Goal: Find specific page/section: Find specific page/section

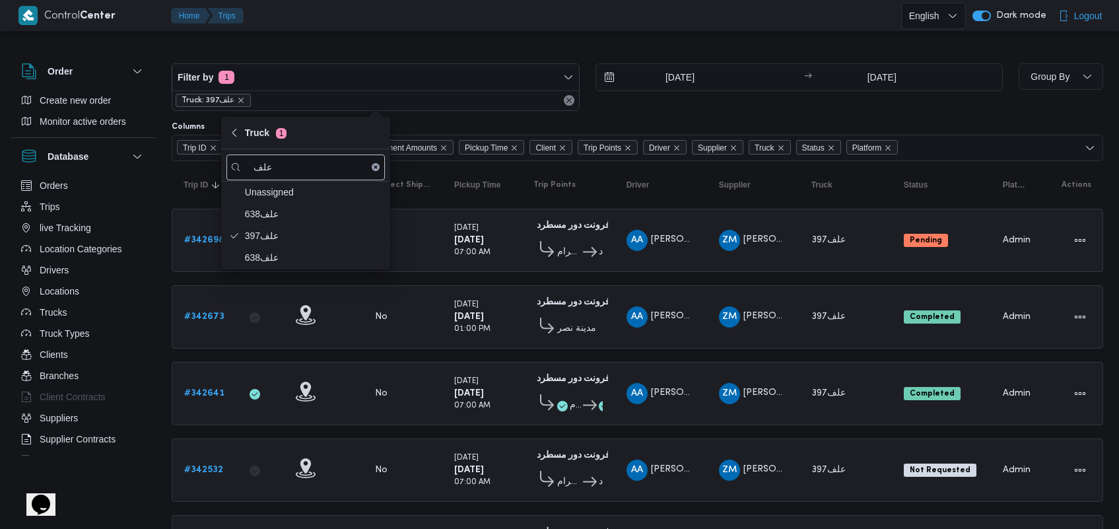
click at [372, 165] on button "Clear input" at bounding box center [376, 167] width 8 height 8
type input "7146"
click at [298, 278] on span "قفب7146" at bounding box center [313, 279] width 137 height 16
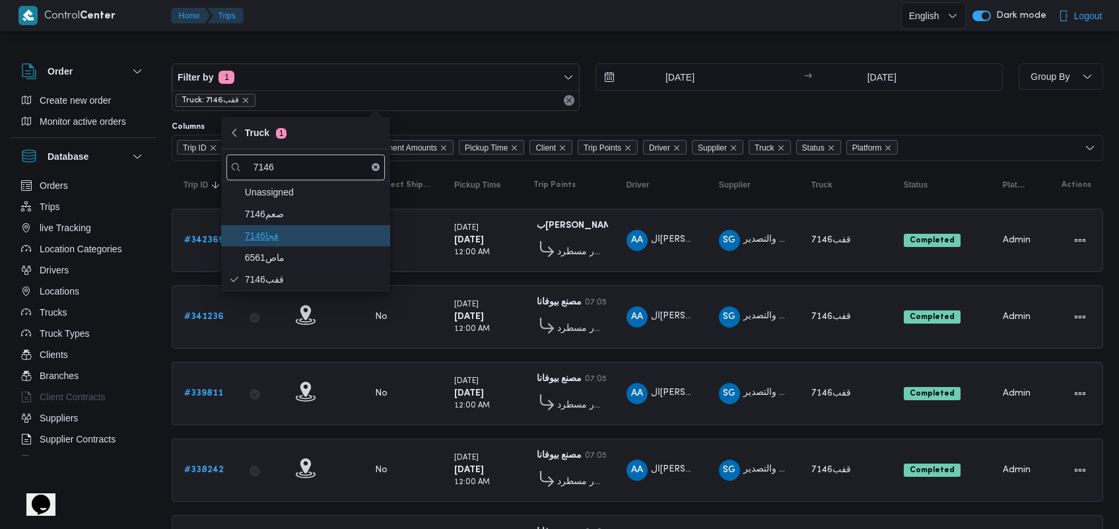
click at [292, 234] on span "فجا7146" at bounding box center [313, 236] width 137 height 16
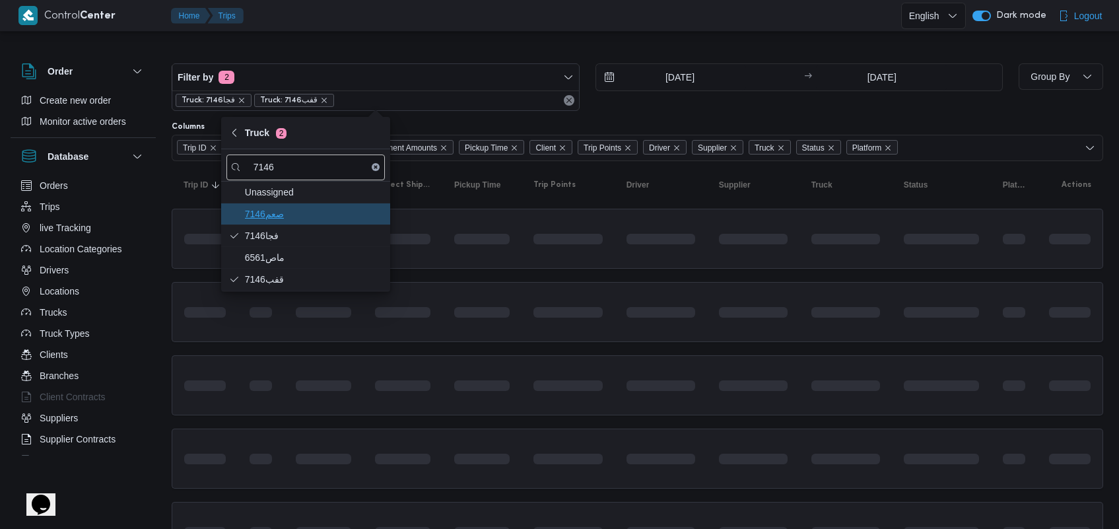
click at [300, 212] on span "7146صعم" at bounding box center [313, 214] width 137 height 16
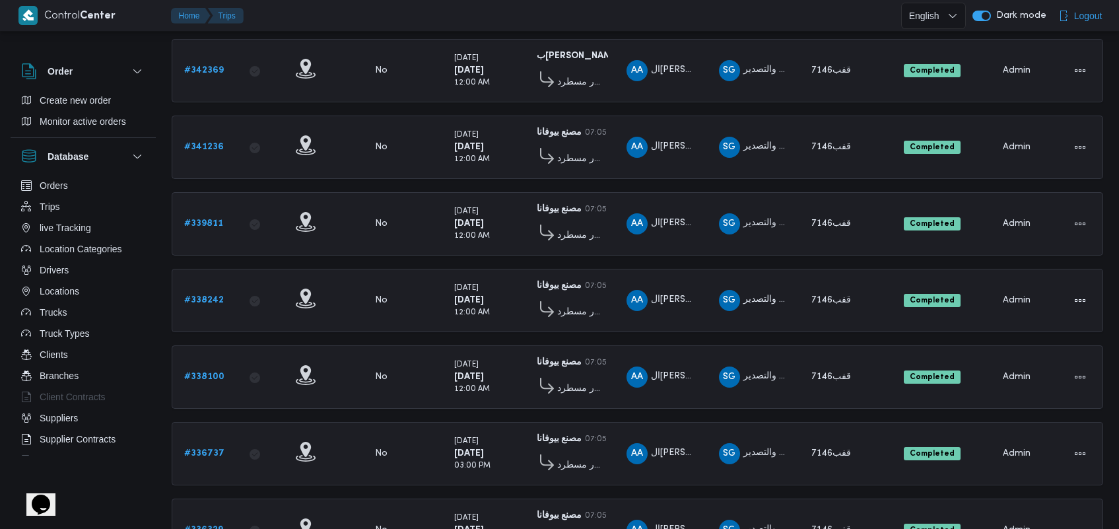
scroll to position [179, 0]
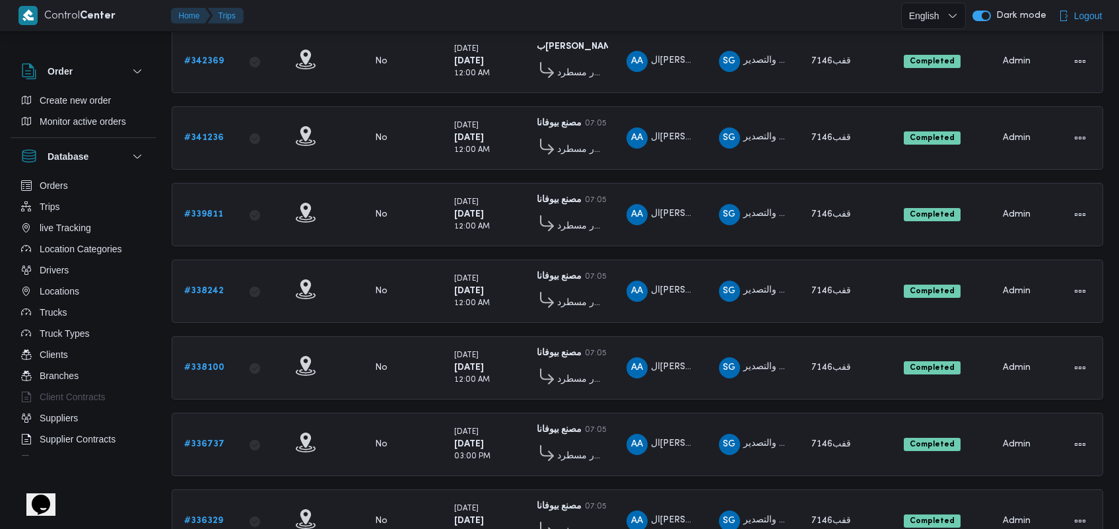
click at [207, 363] on b "# 338100" at bounding box center [204, 367] width 40 height 9
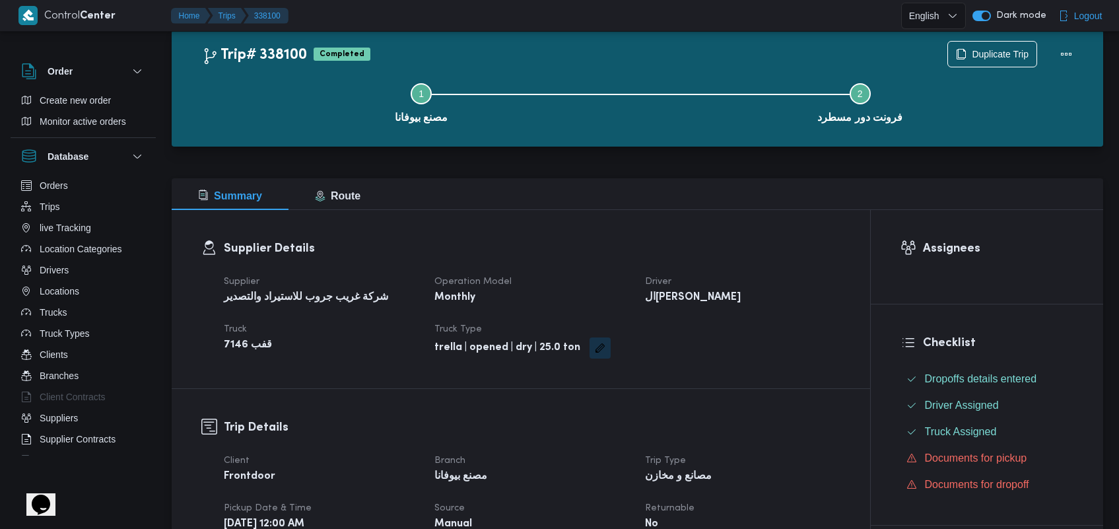
scroll to position [28, 0]
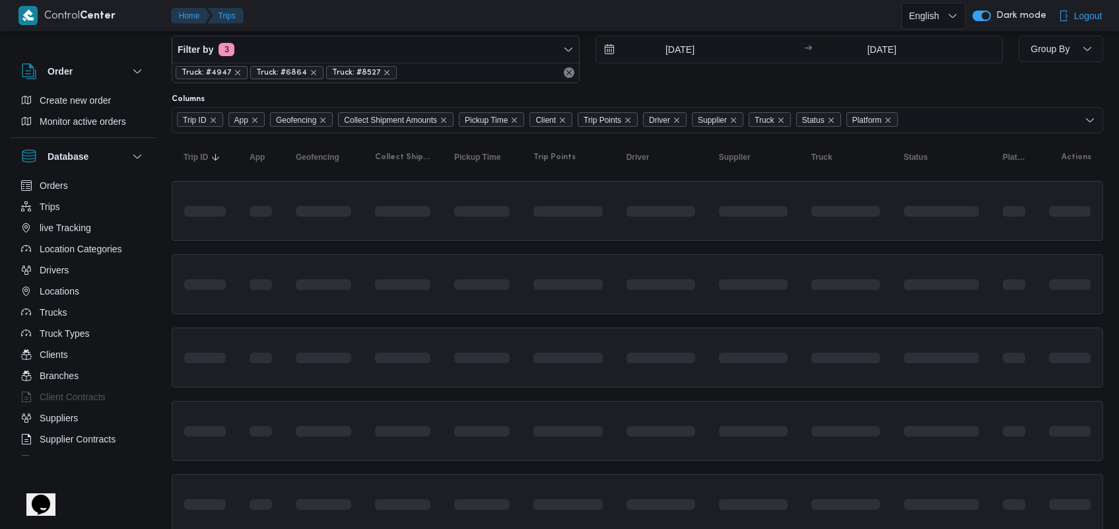
scroll to position [179, 0]
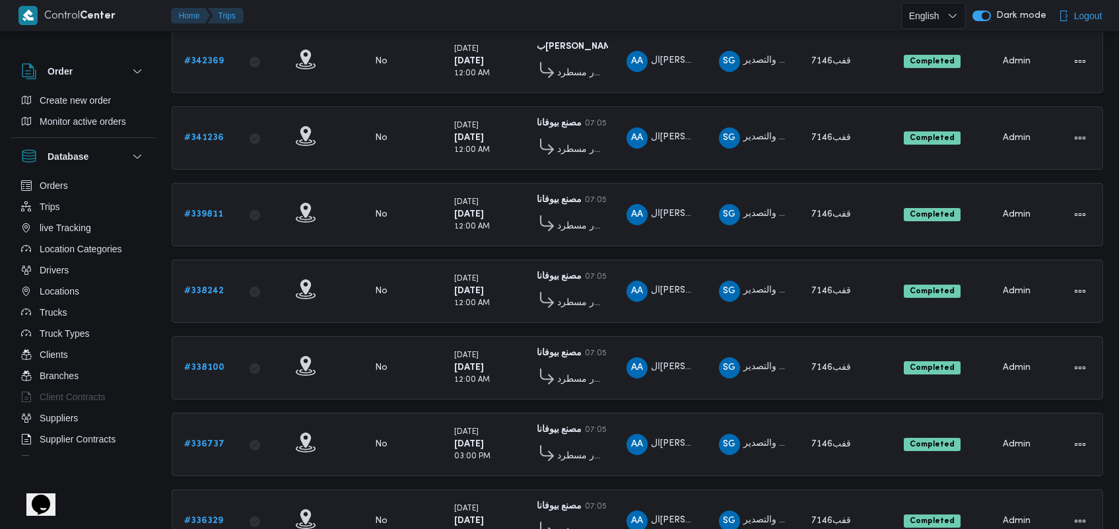
drag, startPoint x: 1117, startPoint y: 189, endPoint x: 1122, endPoint y: 71, distance: 118.9
click at [1118, 68] on html "Control Center Home Trips English عربي Dark mode Logout Order Create new order …" at bounding box center [559, 85] width 1119 height 529
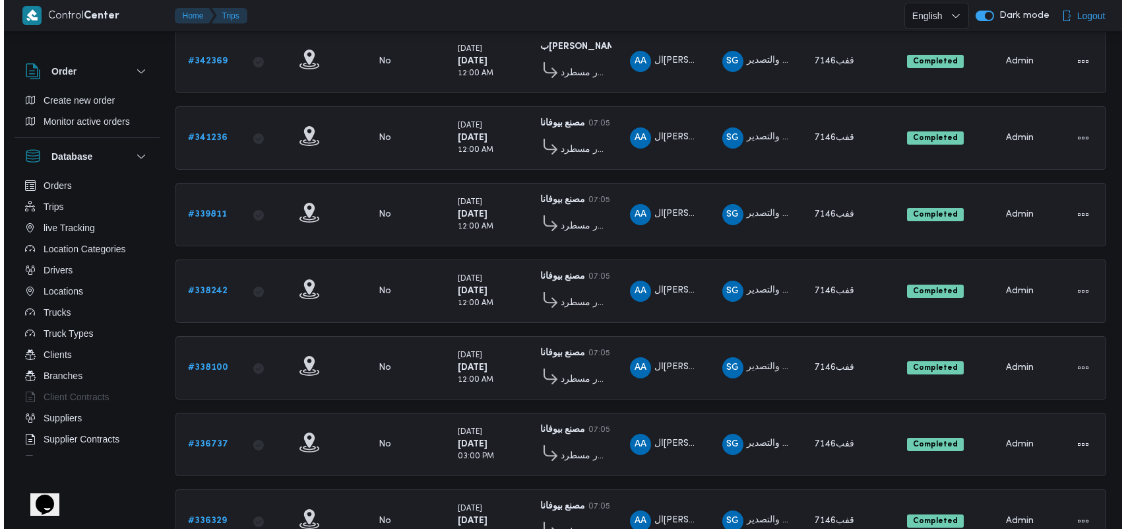
scroll to position [0, 0]
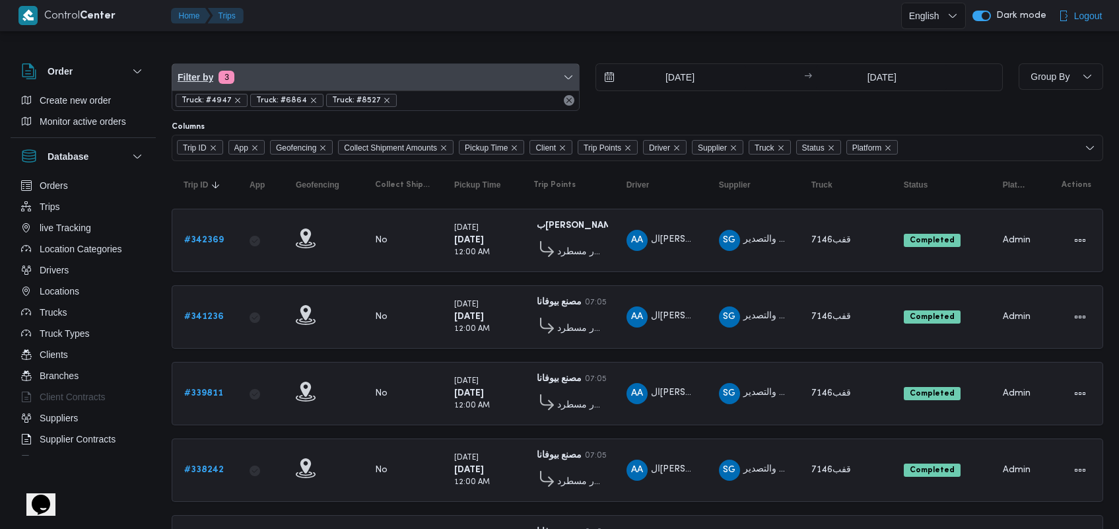
click at [307, 65] on span "Filter by 3" at bounding box center [375, 77] width 407 height 26
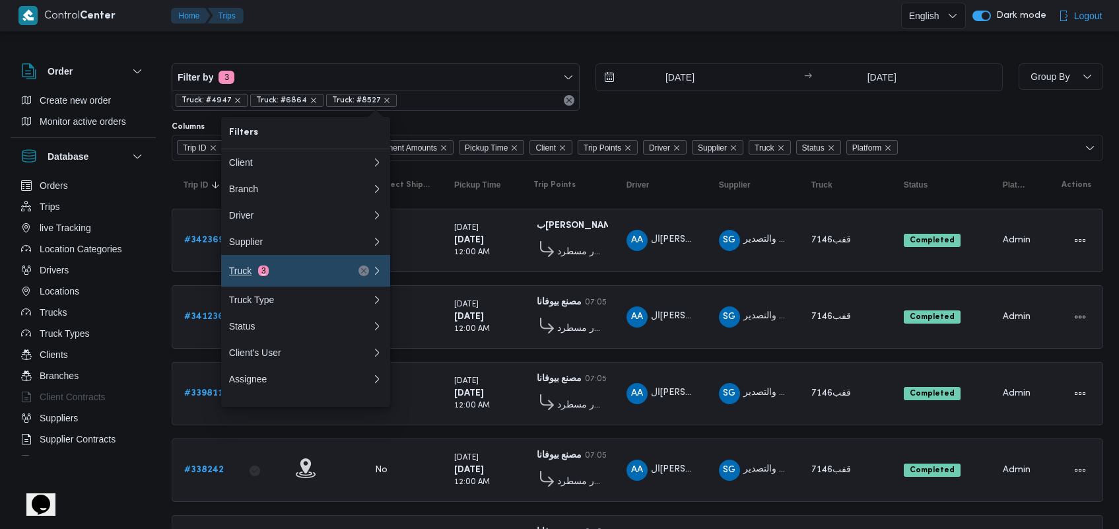
click at [294, 272] on div "Truck 3" at bounding box center [284, 270] width 111 height 11
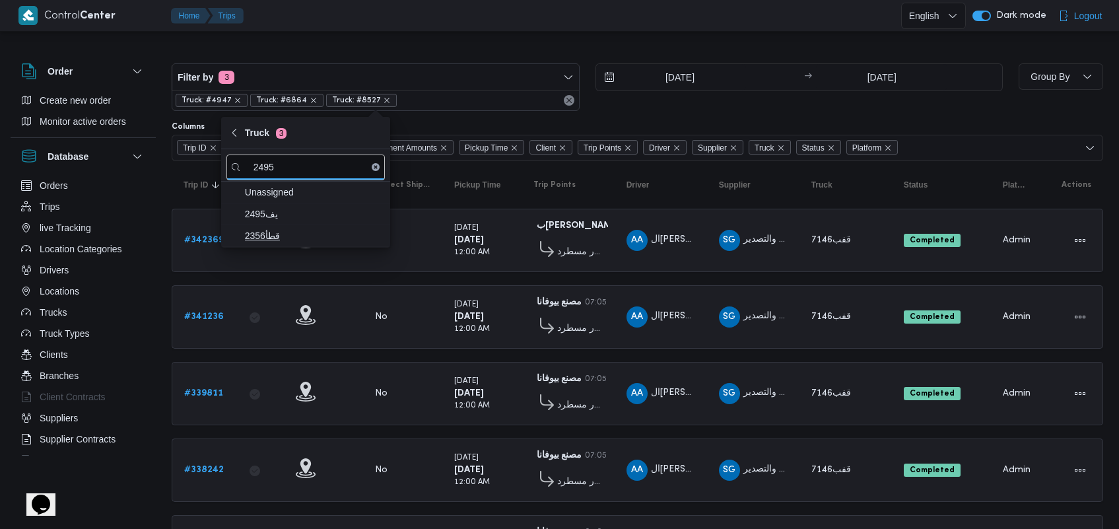
type input "2495"
click at [285, 232] on span "قطأ2356" at bounding box center [313, 236] width 137 height 16
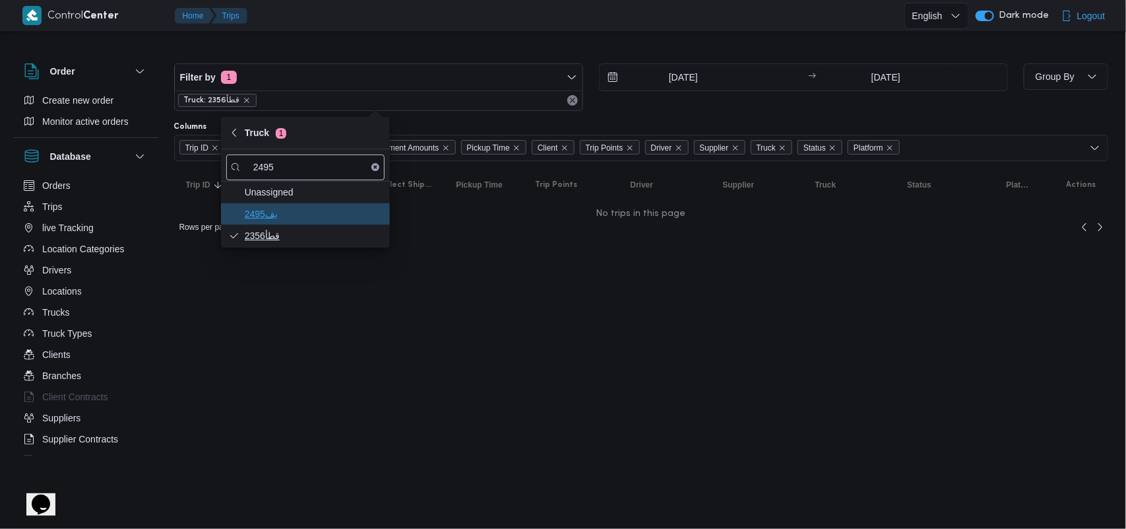
click at [287, 221] on span "يف2495" at bounding box center [313, 214] width 137 height 16
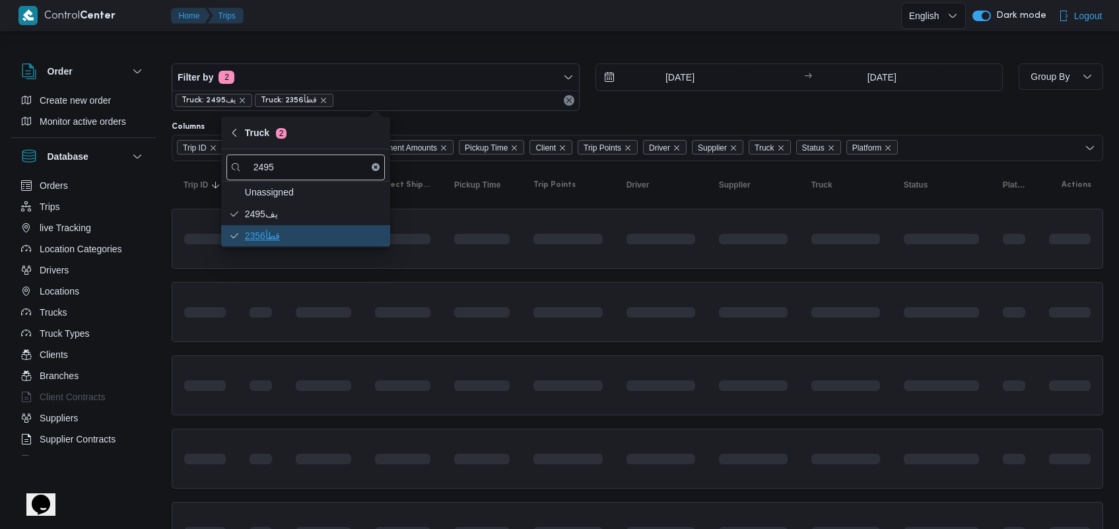
click at [285, 235] on span "قطأ2356" at bounding box center [313, 236] width 137 height 16
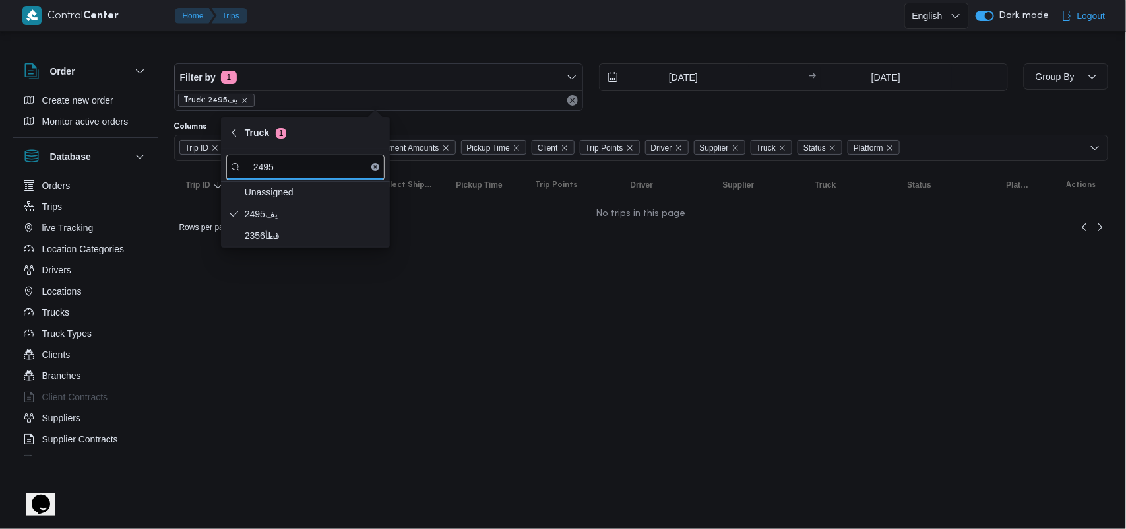
click at [673, 78] on input "[DATE]" at bounding box center [675, 77] width 150 height 26
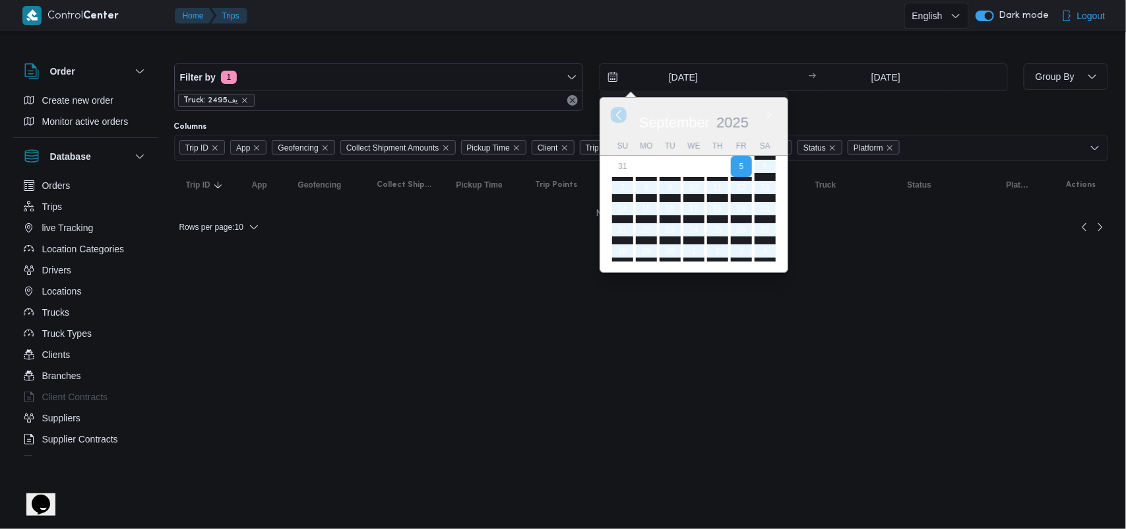
click at [624, 119] on button "Previous Month" at bounding box center [618, 114] width 13 height 13
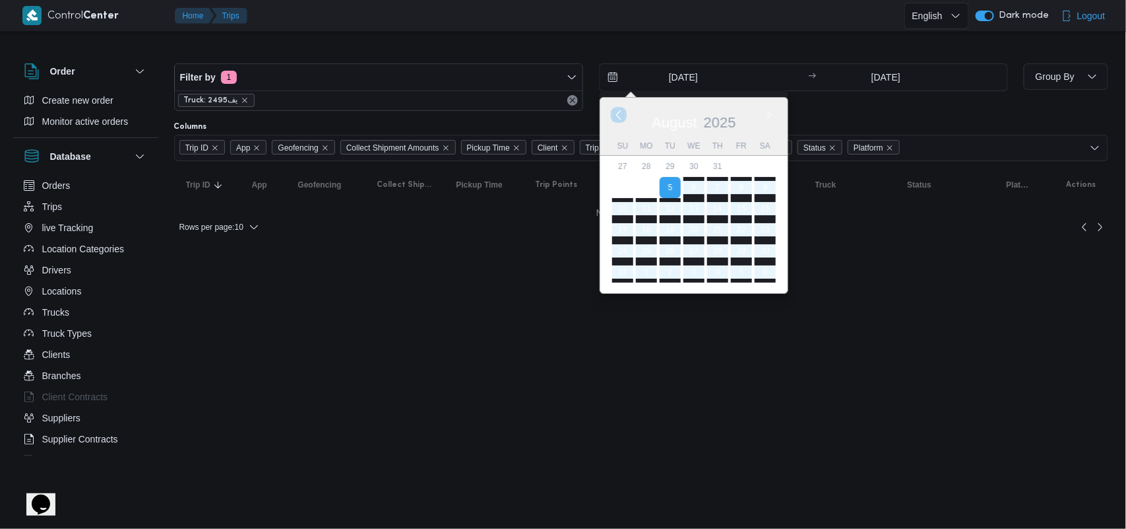
click at [624, 114] on button "Previous Month" at bounding box center [618, 114] width 13 height 13
type input "[DATE]"
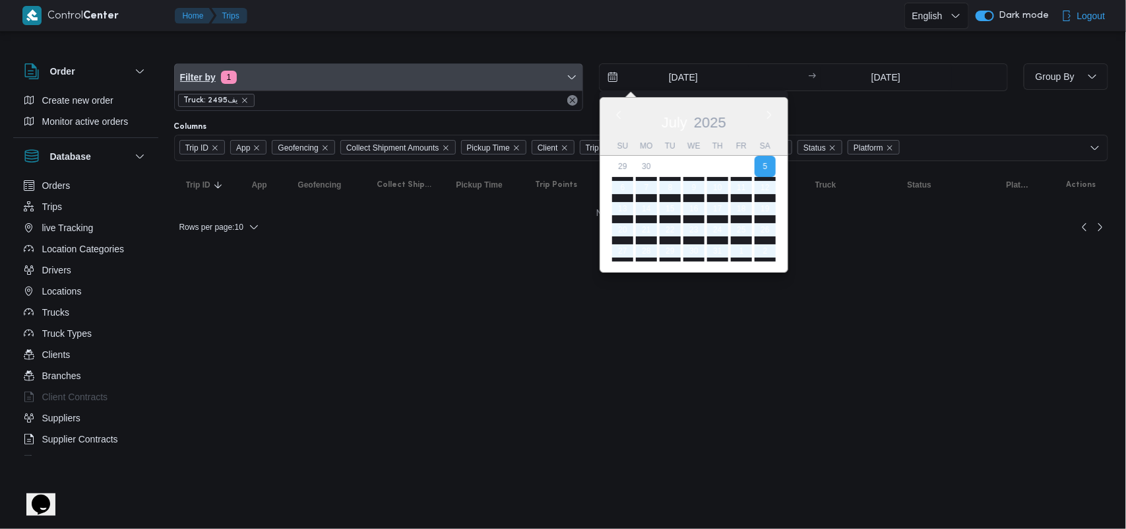
click at [252, 73] on span "Filter by 1" at bounding box center [379, 77] width 408 height 26
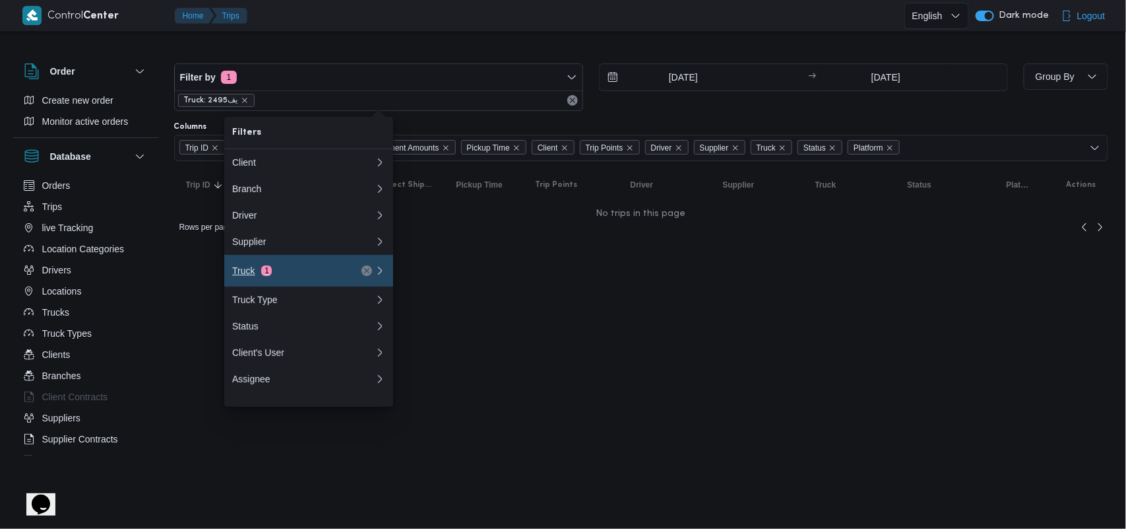
click at [288, 269] on div "Truck 1" at bounding box center [303, 271] width 158 height 32
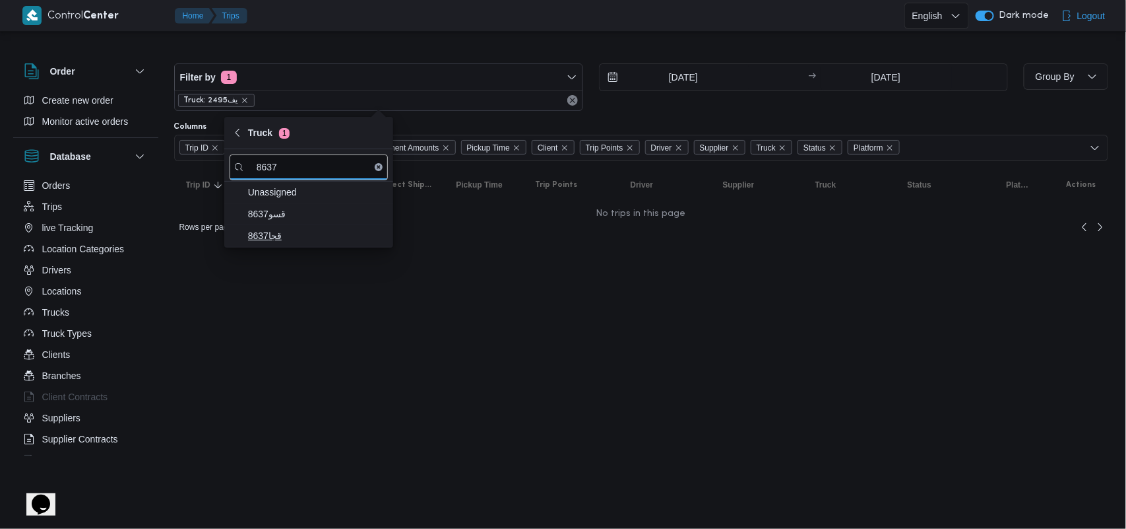
type input "8637"
click at [299, 242] on span "قجا8637" at bounding box center [316, 236] width 137 height 16
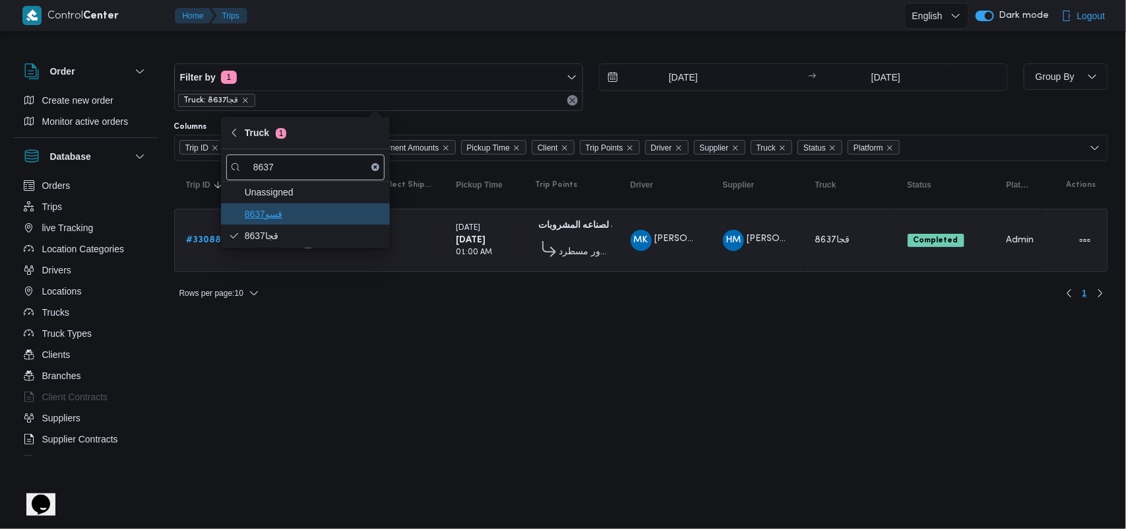
drag, startPoint x: 319, startPoint y: 218, endPoint x: 423, endPoint y: 231, distance: 105.0
click at [319, 220] on span "قسو8637" at bounding box center [313, 214] width 137 height 16
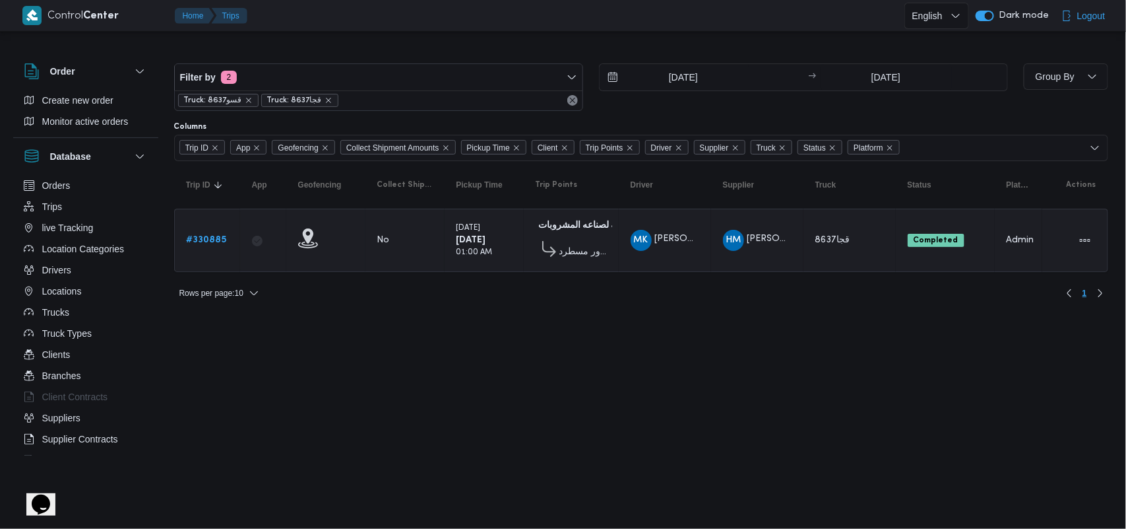
click at [703, 317] on html "Control Center Home Trips English عربي Dark mode Logout Order Create new order …" at bounding box center [563, 264] width 1126 height 529
